Goal: Task Accomplishment & Management: Use online tool/utility

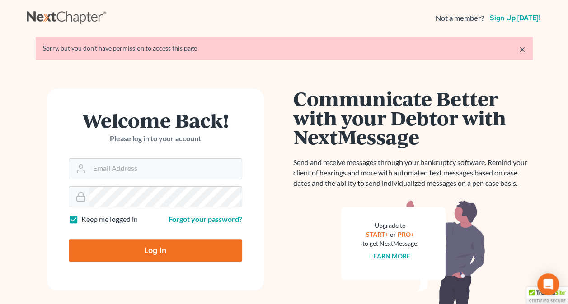
type input "[PERSON_NAME][EMAIL_ADDRESS][PERSON_NAME][DOMAIN_NAME]"
click at [212, 247] on input "Log In" at bounding box center [155, 250] width 173 height 23
type input "Thinking..."
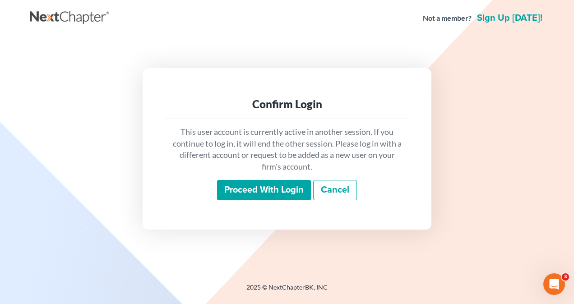
click at [282, 196] on input "Proceed with login" at bounding box center [264, 190] width 94 height 21
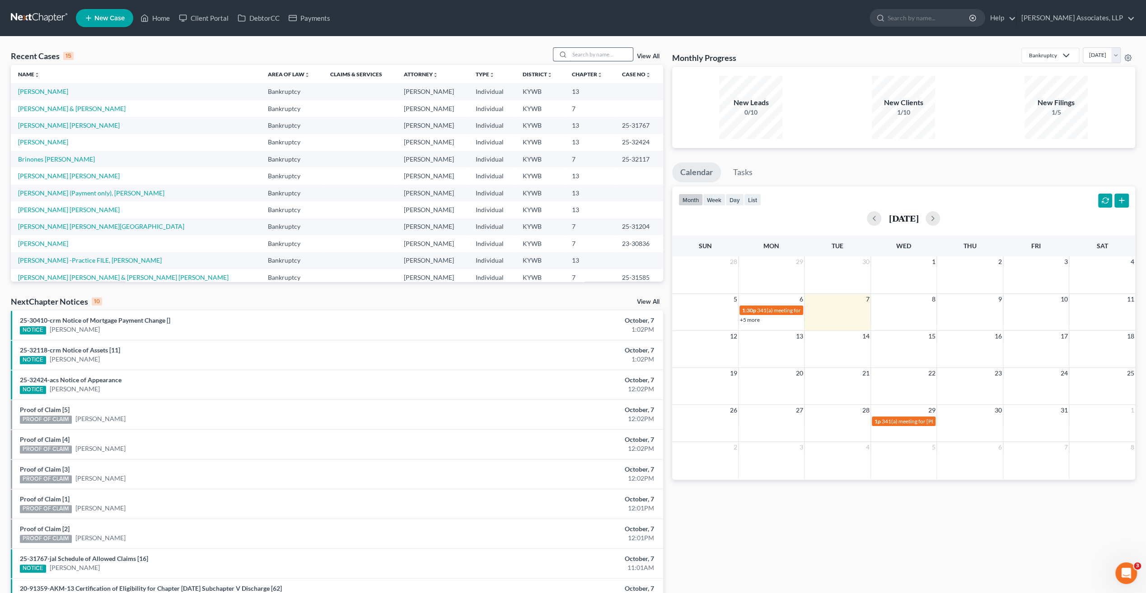
click at [574, 55] on input "search" at bounding box center [600, 54] width 63 height 13
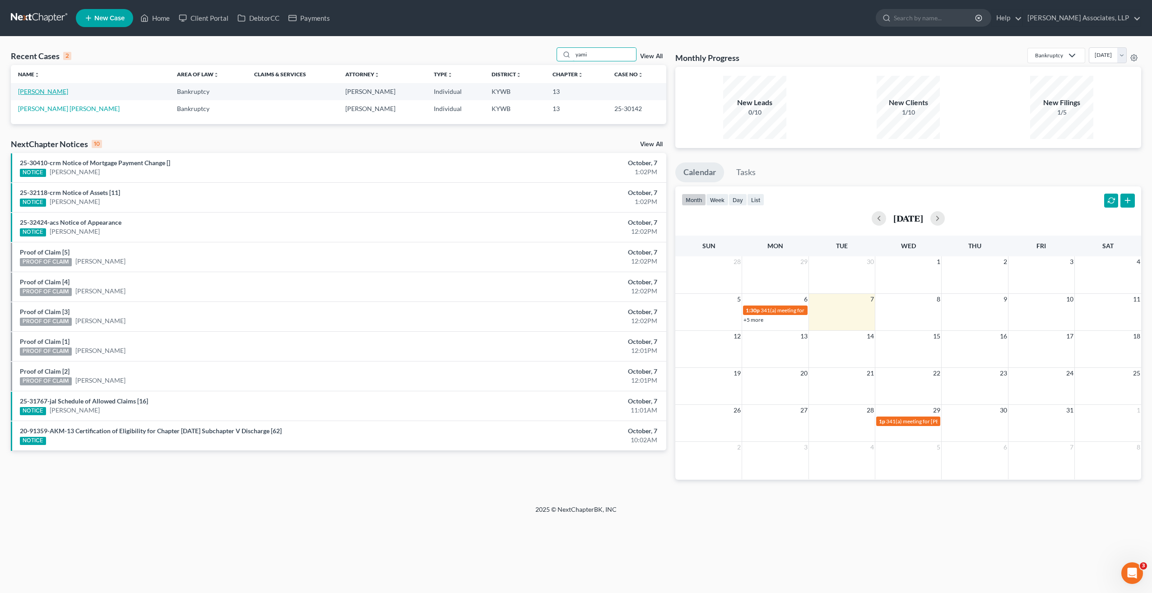
type input "yami"
click at [61, 90] on link "[PERSON_NAME]" at bounding box center [43, 92] width 50 height 8
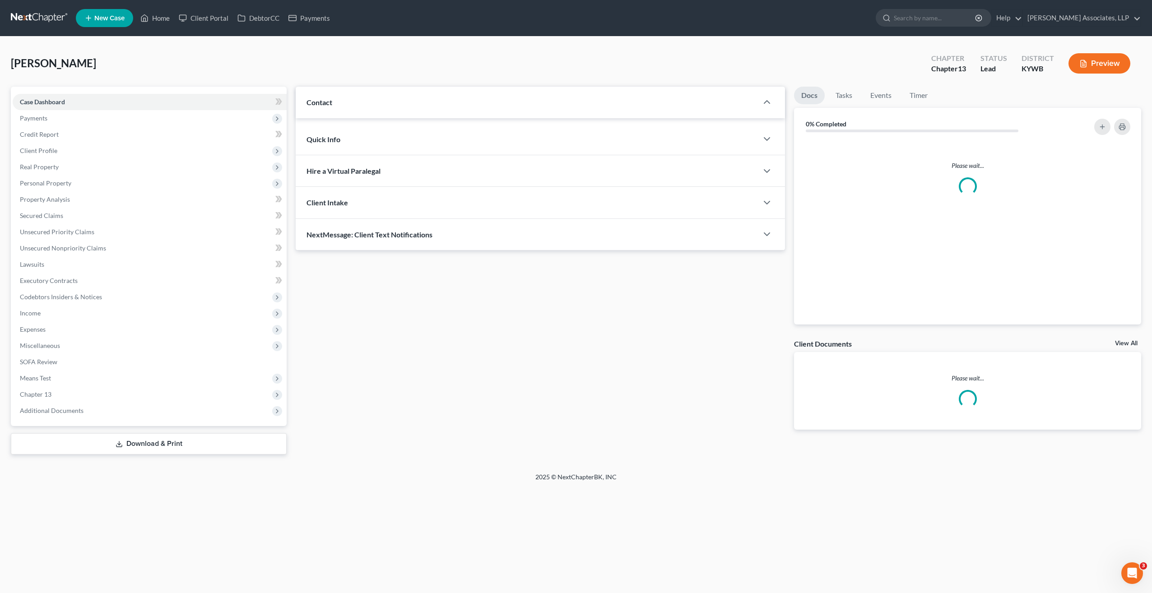
click at [61, 90] on div "Case Dashboard Payments Invoices Payments Payments Credit Report Client Profile…" at bounding box center [149, 257] width 276 height 340
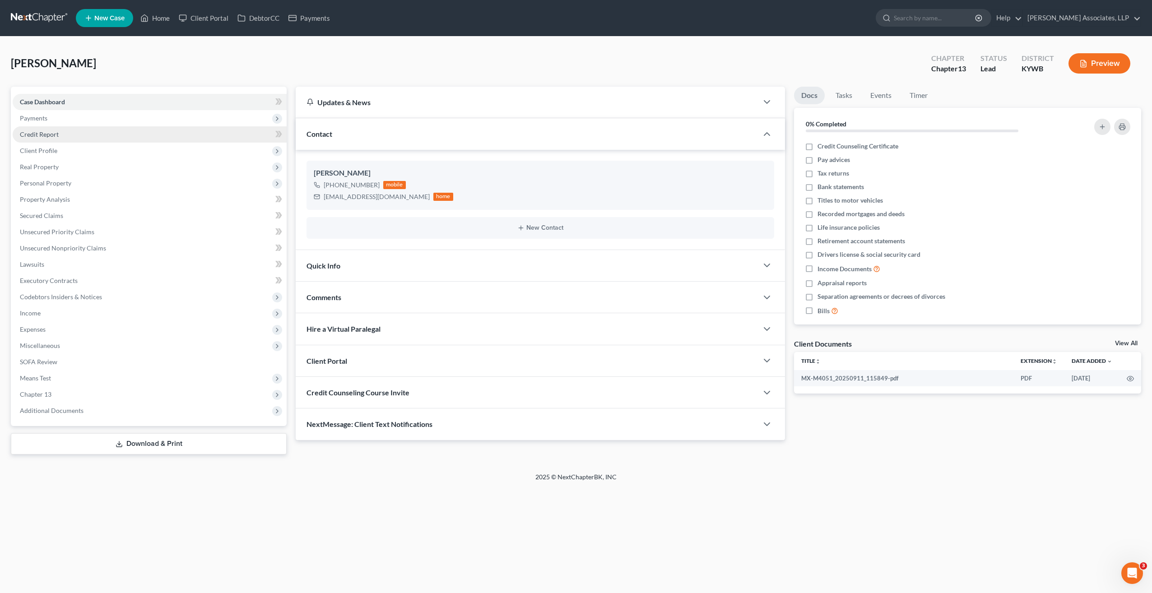
click at [50, 137] on span "Credit Report" at bounding box center [39, 135] width 39 height 8
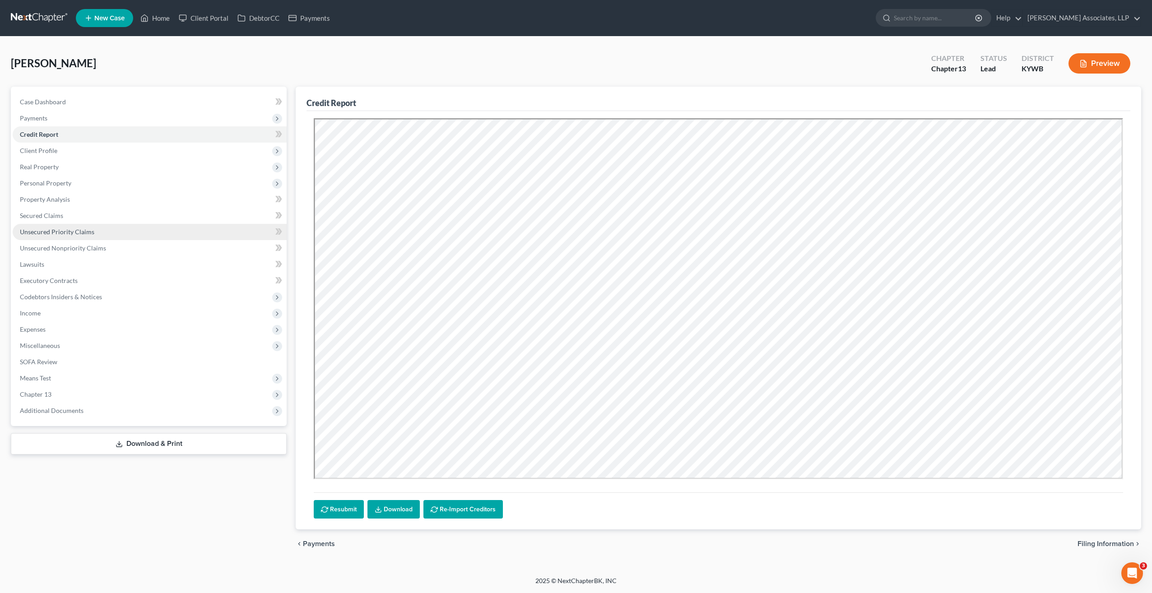
click at [92, 232] on span "Unsecured Priority Claims" at bounding box center [57, 232] width 75 height 8
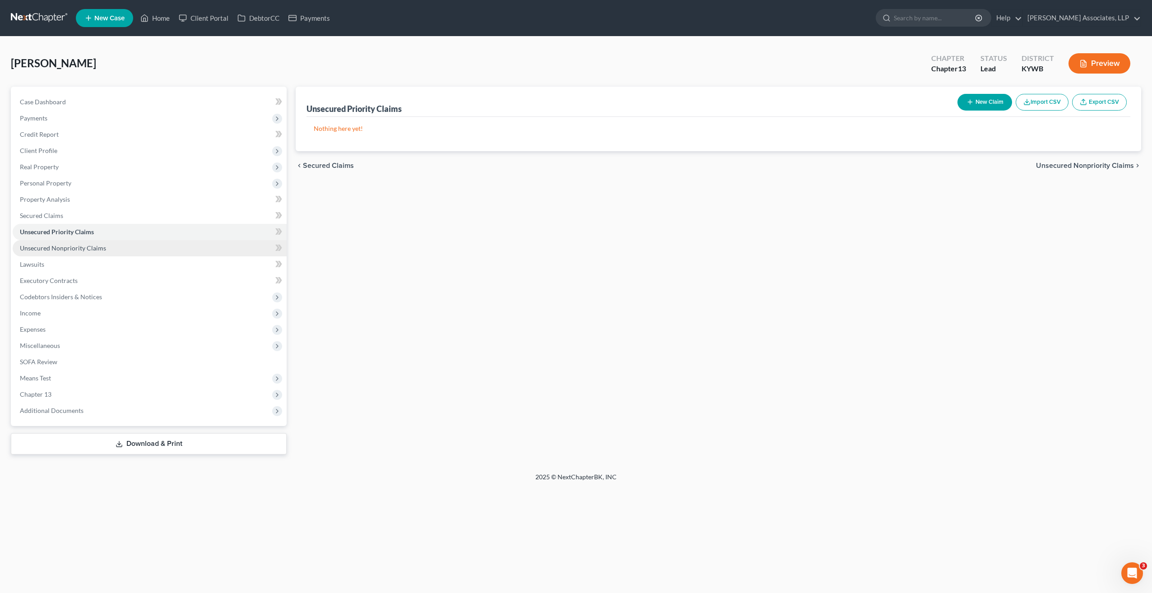
click at [92, 249] on span "Unsecured Nonpriority Claims" at bounding box center [63, 248] width 86 height 8
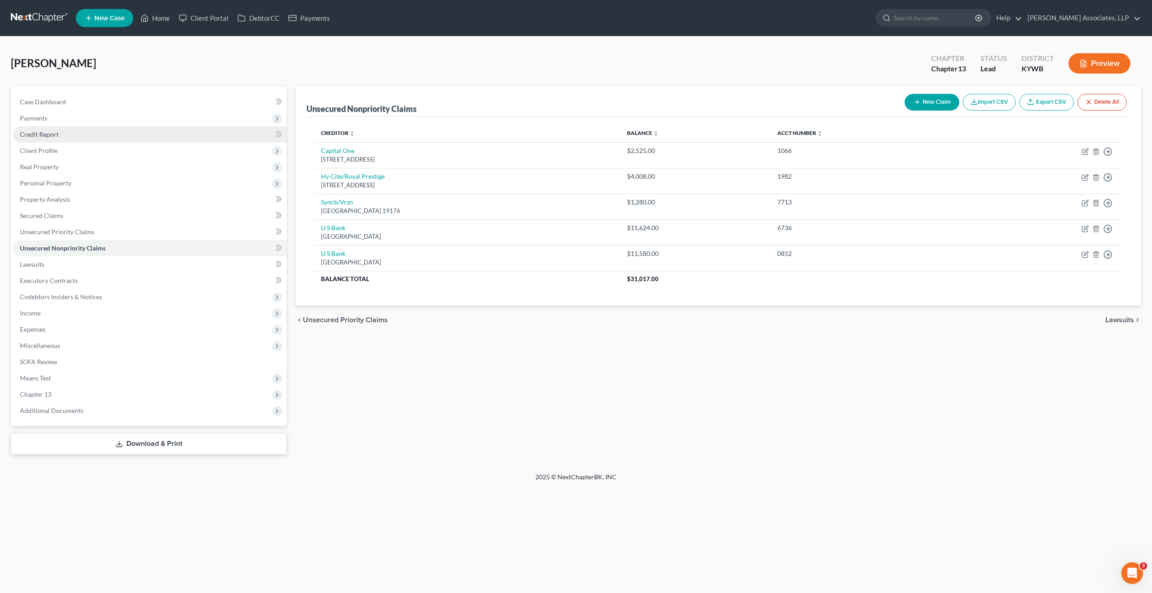
click at [51, 137] on span "Credit Report" at bounding box center [39, 135] width 39 height 8
